Goal: Information Seeking & Learning: Learn about a topic

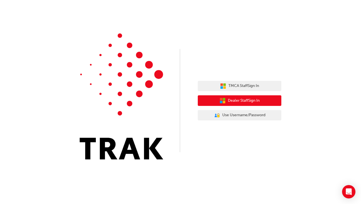
click at [234, 102] on span "Dealer Staff Sign In" at bounding box center [244, 101] width 32 height 6
click at [243, 99] on span "Dealer Staff Sign In" at bounding box center [244, 101] width 32 height 6
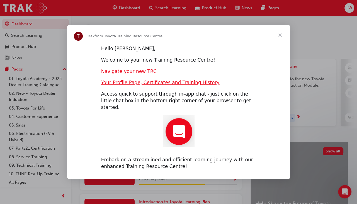
click at [136, 74] on link "Navigate your new TRC" at bounding box center [128, 72] width 55 height 6
click at [281, 36] on span "Close" at bounding box center [280, 35] width 20 height 20
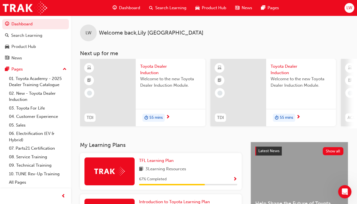
click at [281, 36] on div "LW Welcome back , [PERSON_NAME]" at bounding box center [214, 29] width 286 height 26
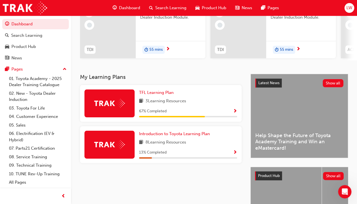
scroll to position [56, 0]
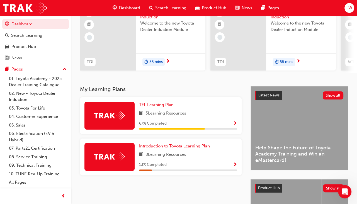
click at [236, 126] on span "Show Progress" at bounding box center [235, 123] width 4 height 5
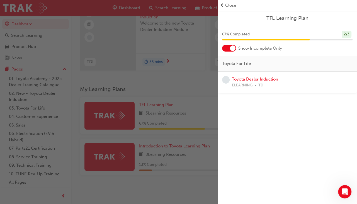
click at [244, 82] on div "Toyota Dealer Induction ELEARNING TDI" at bounding box center [255, 82] width 46 height 13
click at [244, 80] on link "Toyota Dealer Induction" at bounding box center [255, 79] width 46 height 5
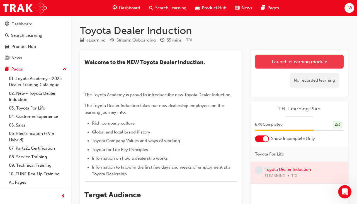
click at [269, 63] on link "Launch eLearning module" at bounding box center [299, 62] width 89 height 14
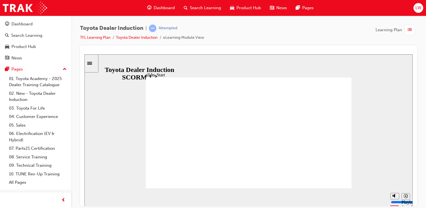
click at [92, 62] on icon "Sidebar Toggle" at bounding box center [91, 62] width 8 height 3
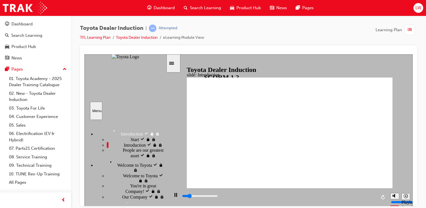
click at [178, 87] on div "slide: Introduction As of [DATE], the term “Guest” is replaced with “Customer” …" at bounding box center [248, 130] width 328 height 152
click at [139, 59] on img "sidebar" at bounding box center [125, 56] width 27 height 5
click at [176, 170] on div "slide: Introduction As of [DATE], the term “Guest” is replaced with “Customer” …" at bounding box center [248, 130] width 328 height 152
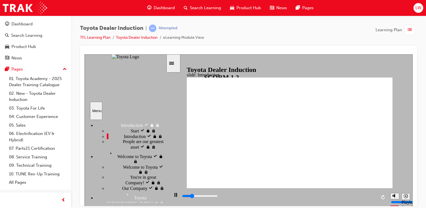
scroll to position [17, 0]
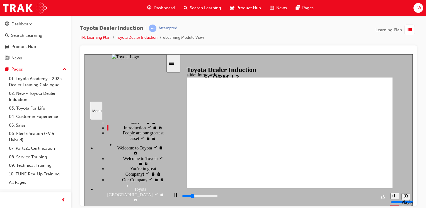
drag, startPoint x: 163, startPoint y: 132, endPoint x: 106, endPoint y: 135, distance: 56.7
click at [106, 135] on div "Introduction Introduction Start visited Start" at bounding box center [124, 161] width 81 height 83
click at [96, 110] on div "Menu" at bounding box center [96, 110] width 8 height 4
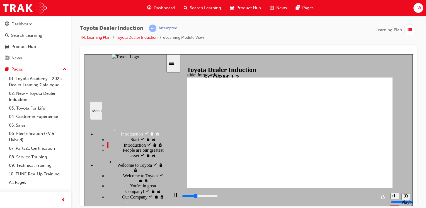
click at [180, 88] on div "slide: Introduction As of [DATE], the term “Guest” is replaced with “Customer” …" at bounding box center [248, 130] width 328 height 152
click at [176, 64] on icon "Sidebar Toggle" at bounding box center [173, 62] width 8 height 3
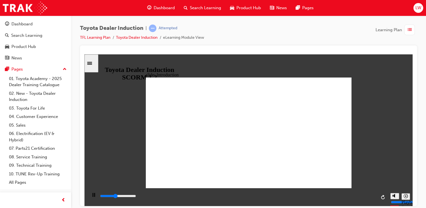
type input "24500"
click at [93, 197] on rect "Pause (Ctrl+Alt+P)" at bounding box center [93, 195] width 1 height 4
click at [89, 197] on div "Play (Ctrl+Alt+P)" at bounding box center [93, 197] width 9 height 9
click at [361, 195] on icon "Replay (Ctrl+Alt+R)" at bounding box center [383, 197] width 4 height 4
drag, startPoint x: 299, startPoint y: 197, endPoint x: 183, endPoint y: 193, distance: 116.9
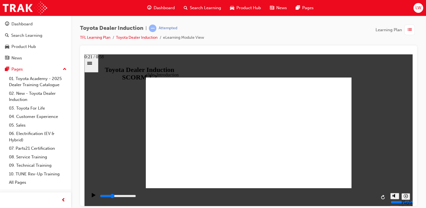
click at [183, 193] on div "playback controls" at bounding box center [238, 197] width 277 height 8
drag, startPoint x: 187, startPoint y: 197, endPoint x: 93, endPoint y: 199, distance: 94.5
click at [361, 31] on span "list-icon" at bounding box center [410, 29] width 4 height 7
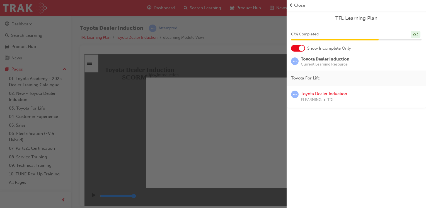
click at [236, 52] on div "button" at bounding box center [143, 104] width 287 height 208
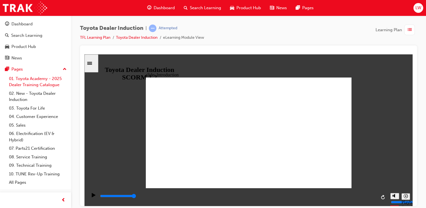
click at [49, 80] on link "01. Toyota Academy - 2025 Dealer Training Catalogue" at bounding box center [38, 81] width 62 height 15
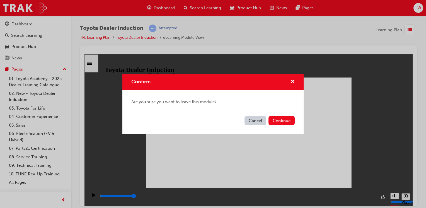
click at [255, 122] on button "Cancel" at bounding box center [256, 120] width 22 height 9
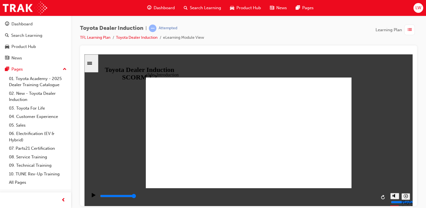
click at [91, 62] on icon "Sidebar Toggle" at bounding box center [91, 62] width 8 height 3
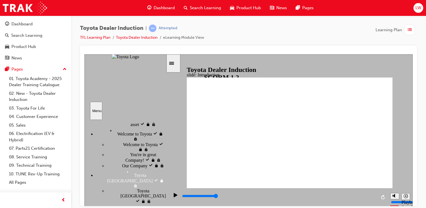
scroll to position [31, 0]
click at [123, 127] on span "People are our greatest asset" at bounding box center [144, 122] width 43 height 10
click at [126, 142] on div "Welcome to Toyota Welcome to Toyota" at bounding box center [131, 134] width 70 height 14
click at [125, 152] on div "Welcome to Toyota Welcome to Toyota" at bounding box center [136, 147] width 59 height 11
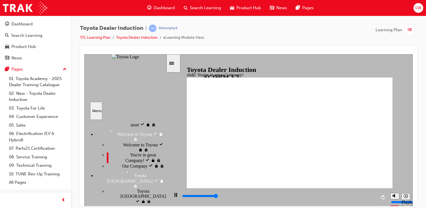
type input "7500"
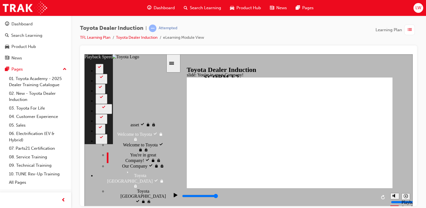
type input "4"
type input "61"
click at [174, 197] on icon "Play (Ctrl+Alt+P)" at bounding box center [176, 195] width 4 height 4
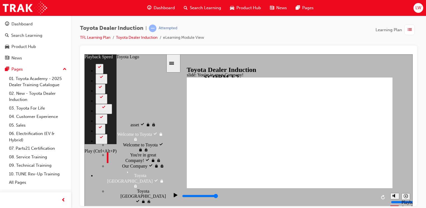
type input "7500"
type input "5"
type input "156"
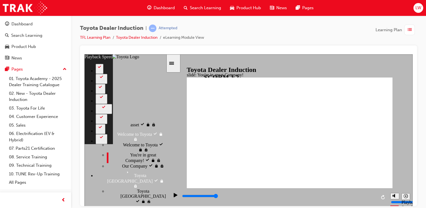
click at [126, 163] on div "Our Company Our Company" at bounding box center [136, 166] width 59 height 6
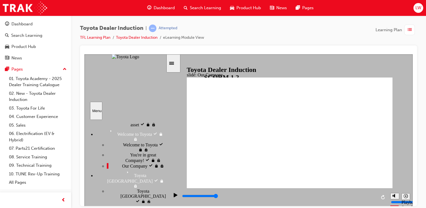
drag, startPoint x: 232, startPoint y: 164, endPoint x: 250, endPoint y: 165, distance: 18.4
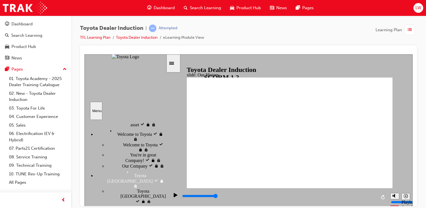
drag, startPoint x: 232, startPoint y: 166, endPoint x: 275, endPoint y: 170, distance: 43.6
drag, startPoint x: 289, startPoint y: 164, endPoint x: 342, endPoint y: 169, distance: 53.2
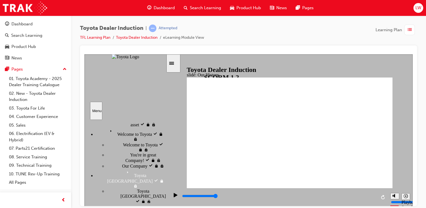
click at [176, 197] on rect "Pause (Ctrl+Alt+P)" at bounding box center [176, 195] width 1 height 4
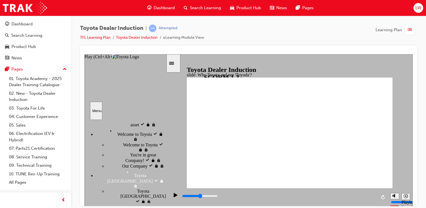
click at [174, 196] on icon "Play (Ctrl+Alt+P)" at bounding box center [176, 195] width 4 height 4
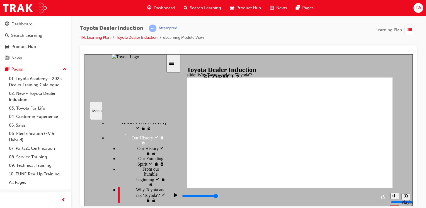
scroll to position [115, 0]
type input "5000"
radio input "true"
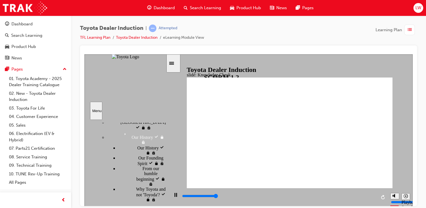
type input "5000"
radio input "true"
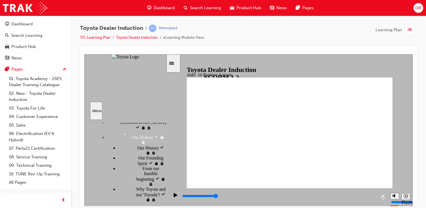
click at [174, 194] on icon "Play (Ctrl+Alt+P)" at bounding box center [176, 195] width 4 height 4
click at [174, 197] on icon "Play (Ctrl+Alt+P)" at bounding box center [176, 195] width 4 height 4
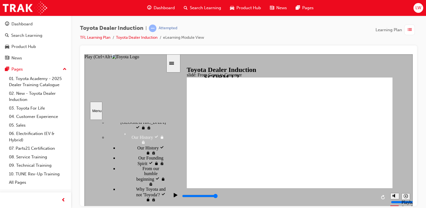
click at [174, 197] on icon "Play (Ctrl+Alt+P)" at bounding box center [176, 195] width 4 height 4
click at [179, 170] on div "slide: From Guest to Customer THE HI STORY  Rectangle GUEST ❯ CUSTOMER ❯ pin i…" at bounding box center [248, 130] width 328 height 152
click at [174, 197] on icon "Play (Ctrl+Alt+P)" at bounding box center [176, 195] width 4 height 4
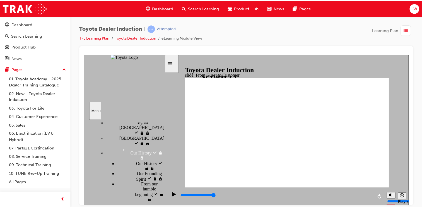
scroll to position [88, 0]
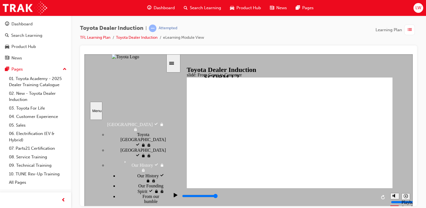
type input "3300"
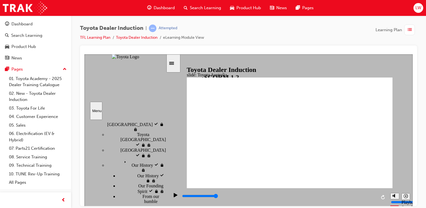
click at [186, 46] on div at bounding box center [248, 125] width 337 height 161
click at [361, 32] on span "list-icon" at bounding box center [410, 29] width 4 height 7
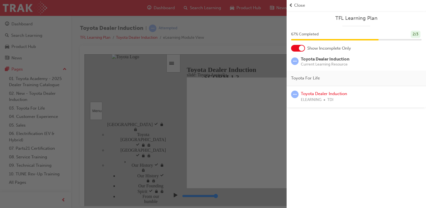
click at [292, 5] on span "prev-icon" at bounding box center [291, 5] width 4 height 6
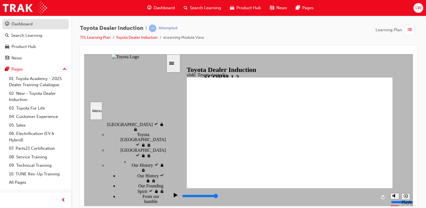
click at [25, 27] on div "Dashboard" at bounding box center [21, 24] width 21 height 6
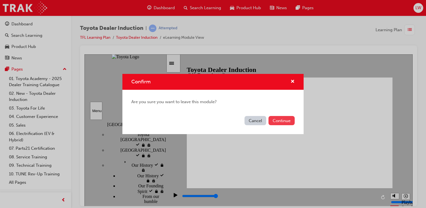
click at [270, 120] on button "Continue" at bounding box center [281, 120] width 26 height 9
